Goal: Information Seeking & Learning: Learn about a topic

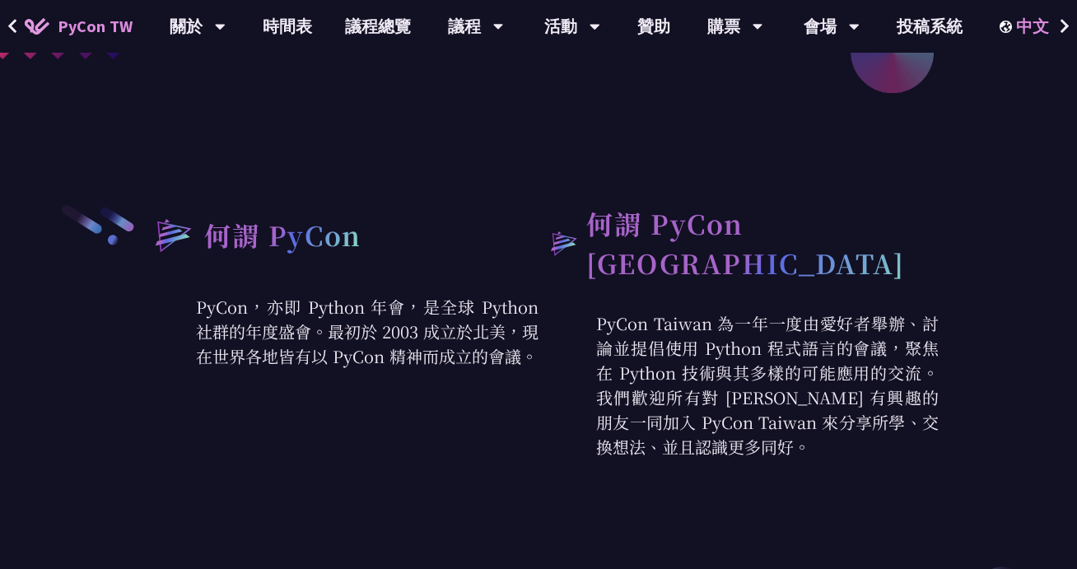
click at [1043, 29] on div "中文" at bounding box center [1035, 26] width 72 height 53
click at [1015, 29] on div "中文" at bounding box center [1035, 26] width 72 height 53
click at [1026, 28] on div "中文" at bounding box center [1035, 26] width 72 height 53
click at [1032, 77] on div "EN" at bounding box center [1034, 76] width 99 height 39
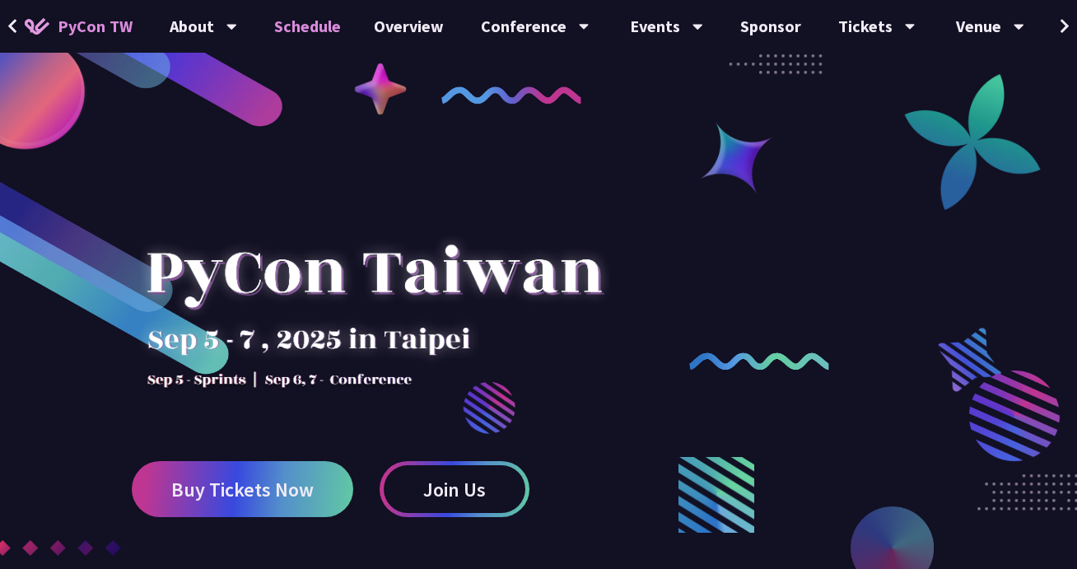
click at [286, 30] on link "Schedule" at bounding box center [308, 26] width 100 height 53
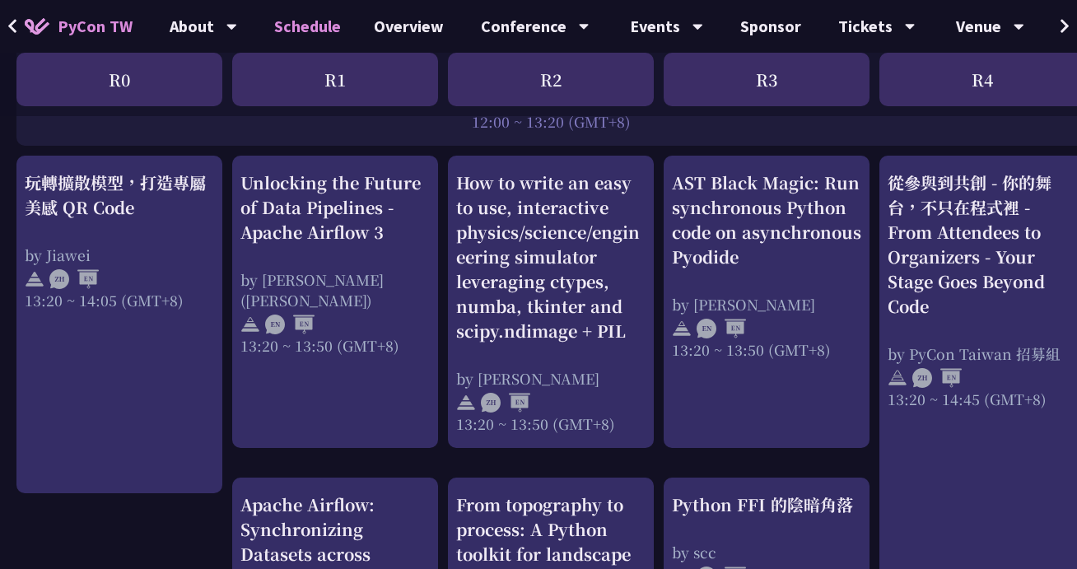
scroll to position [1373, 0]
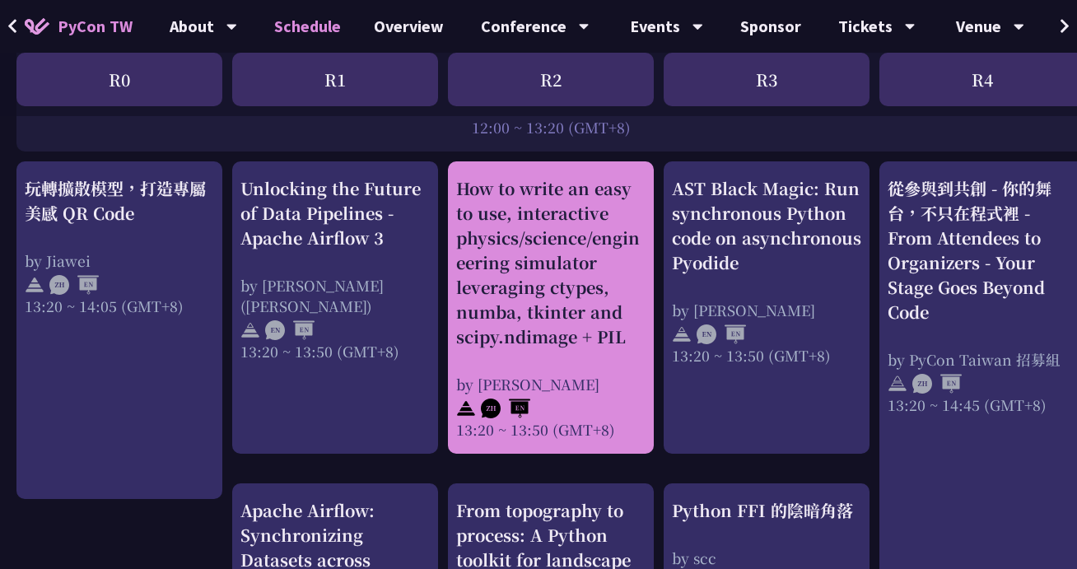
click at [520, 228] on div "How to write an easy to use, interactive physics/science/engineering simulator …" at bounding box center [550, 262] width 189 height 173
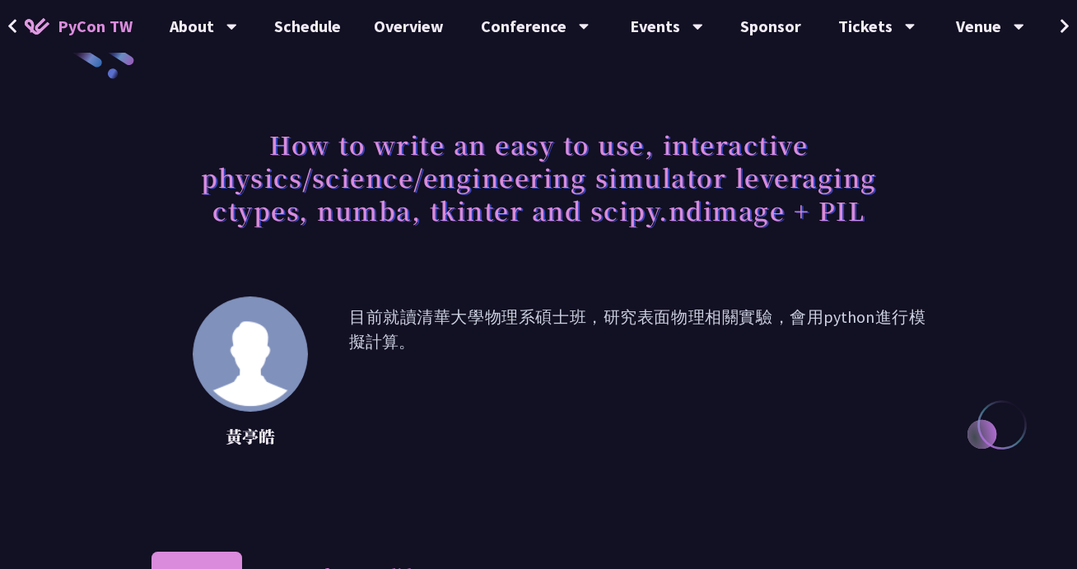
scroll to position [42, 0]
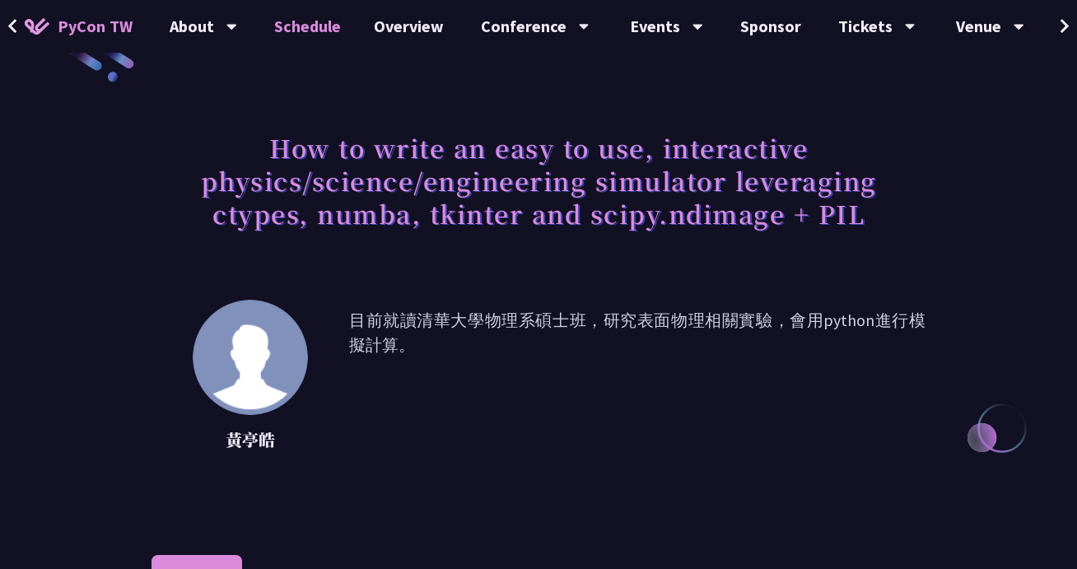
click at [321, 32] on link "Schedule" at bounding box center [308, 26] width 100 height 53
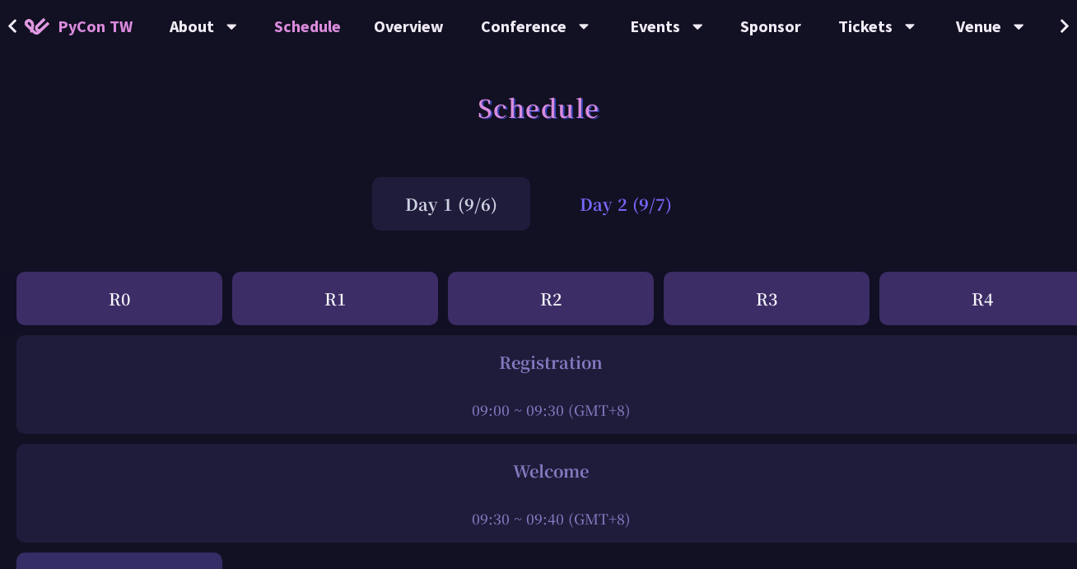
click at [642, 207] on div "Day 2 (9/7)" at bounding box center [626, 204] width 158 height 54
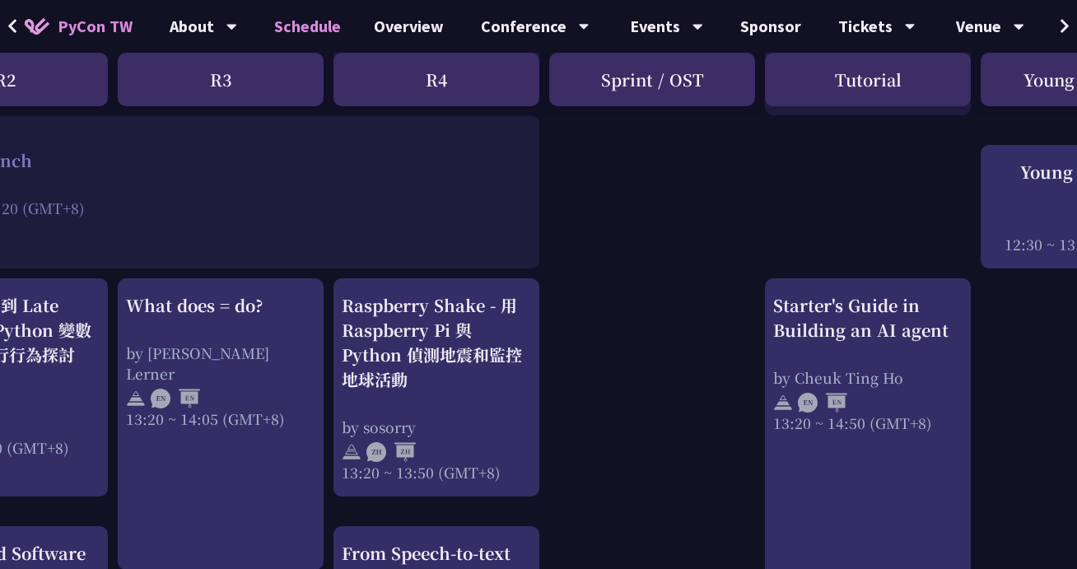
scroll to position [1282, 548]
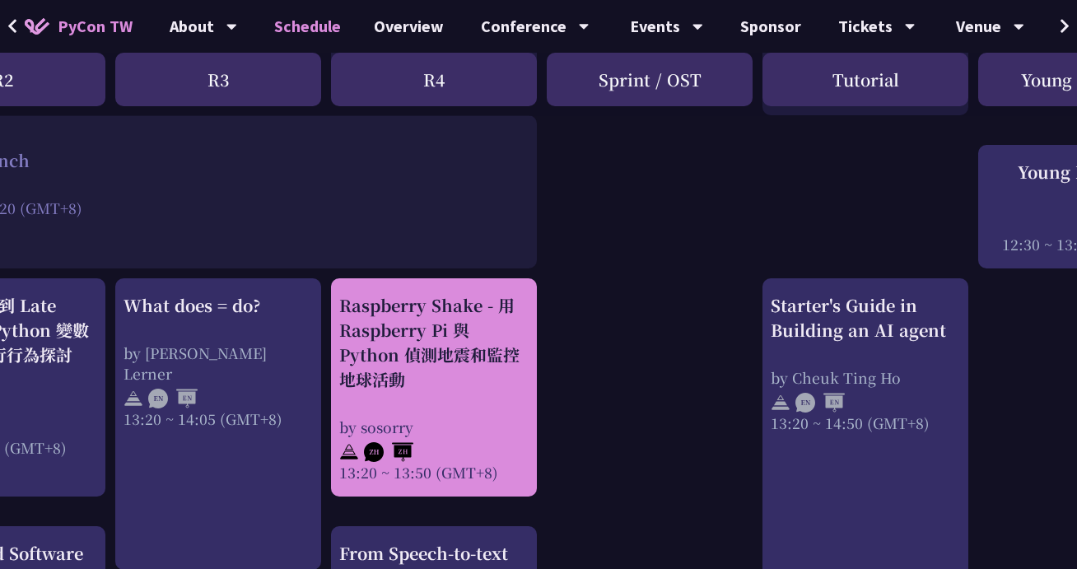
click at [408, 347] on div "Raspberry Shake - 用 Raspberry Pi 與 Python 偵測地震和監控地球活動" at bounding box center [433, 342] width 189 height 99
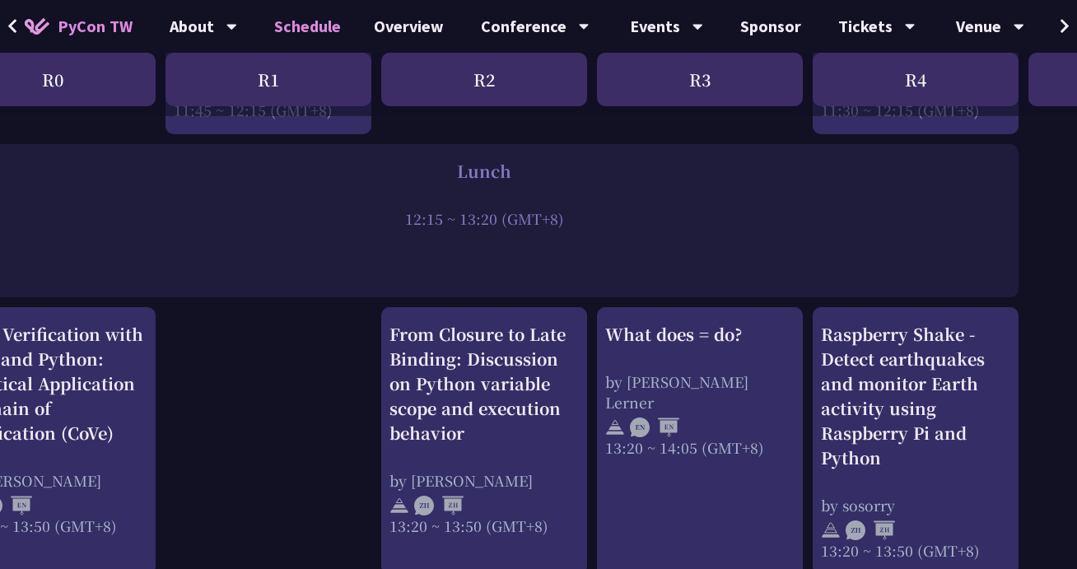
scroll to position [1282, 0]
